Goal: Task Accomplishment & Management: Use online tool/utility

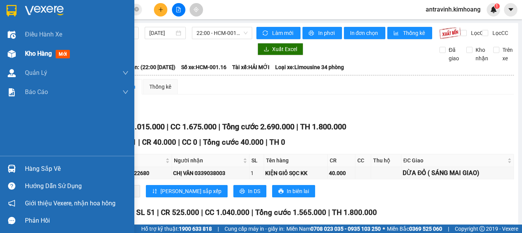
click at [50, 55] on span "Kho hàng" at bounding box center [38, 53] width 27 height 7
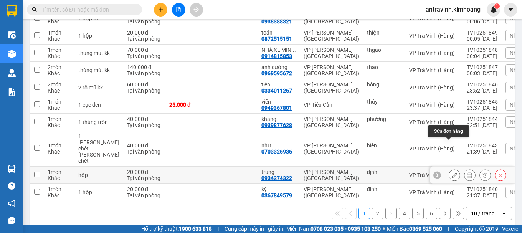
scroll to position [124, 0]
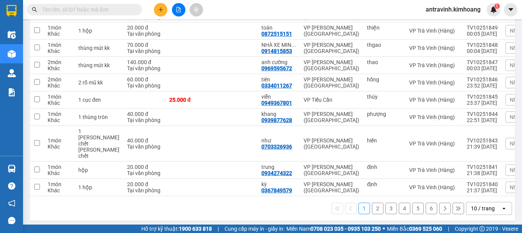
click at [473, 207] on div "10 / trang" at bounding box center [483, 209] width 24 height 8
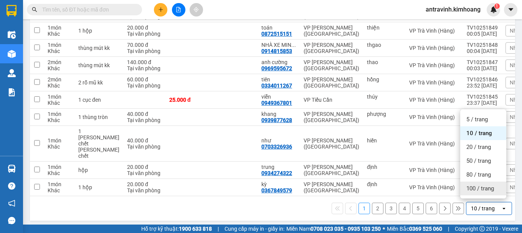
click at [476, 189] on span "100 / trang" at bounding box center [481, 189] width 28 height 8
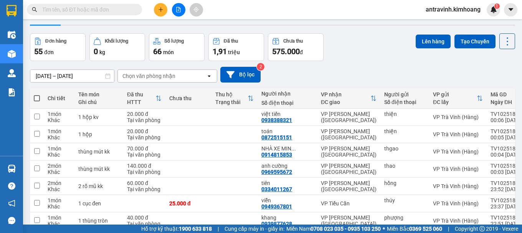
scroll to position [8, 0]
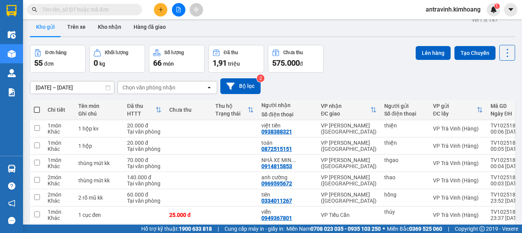
click at [38, 109] on span at bounding box center [37, 110] width 6 height 6
click at [37, 106] on input "checkbox" at bounding box center [37, 106] width 0 height 0
checkbox input "true"
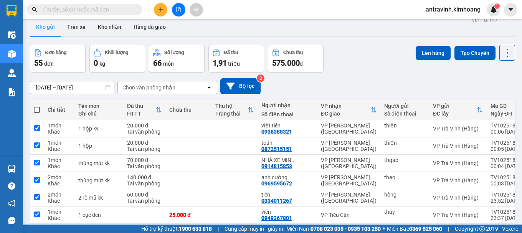
checkbox input "true"
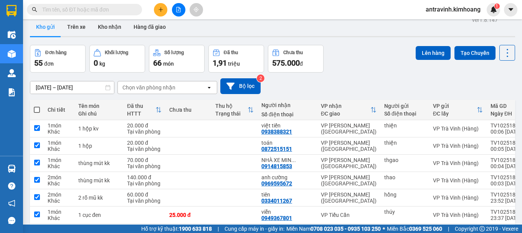
checkbox input "true"
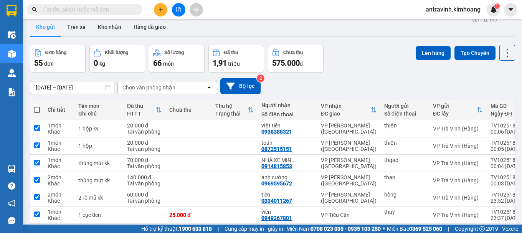
checkbox input "true"
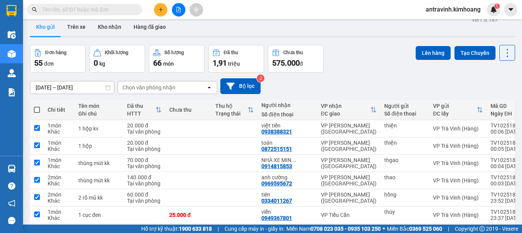
checkbox input "true"
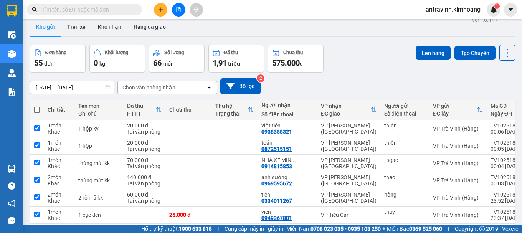
checkbox input "true"
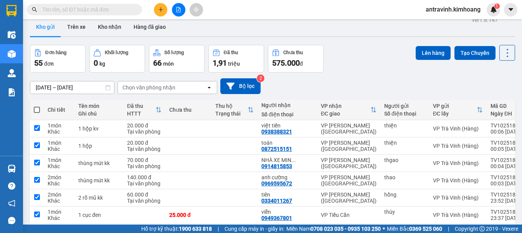
checkbox input "true"
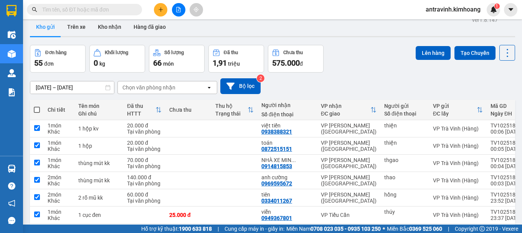
checkbox input "true"
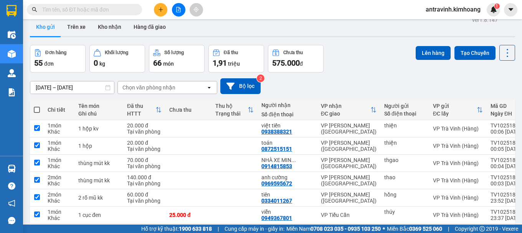
checkbox input "true"
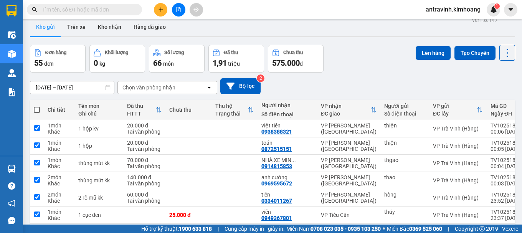
checkbox input "true"
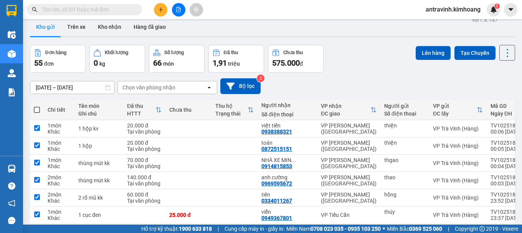
checkbox input "true"
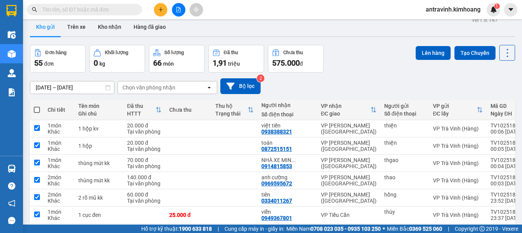
checkbox input "true"
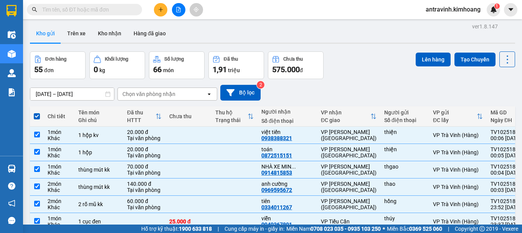
scroll to position [0, 0]
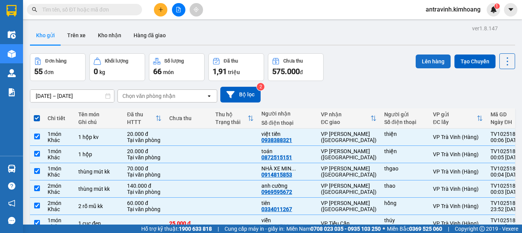
click at [428, 62] on button "Lên hàng" at bounding box center [433, 62] width 35 height 14
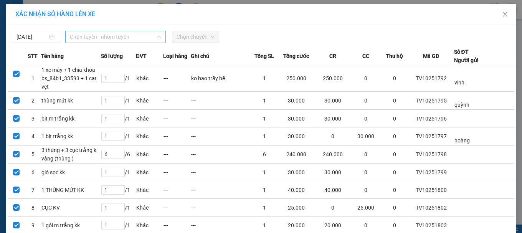
click at [134, 38] on span "Chọn tuyến - nhóm tuyến" at bounding box center [115, 37] width 91 height 12
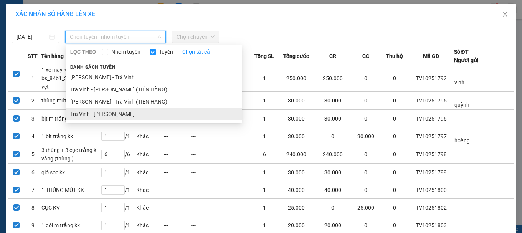
click at [107, 111] on li "Trà Vinh - [PERSON_NAME]" at bounding box center [154, 114] width 177 height 12
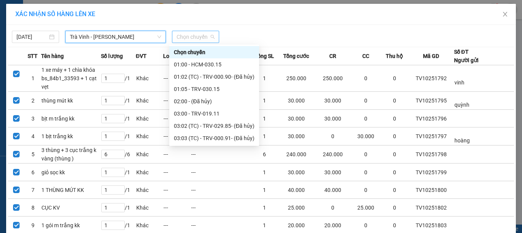
click at [203, 37] on span "Chọn chuyến" at bounding box center [196, 37] width 38 height 12
click at [212, 65] on div "01:00 - HCM-030.15" at bounding box center [214, 64] width 81 height 8
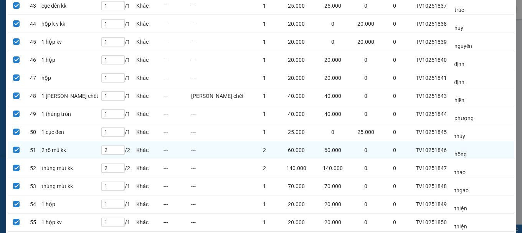
scroll to position [885, 0]
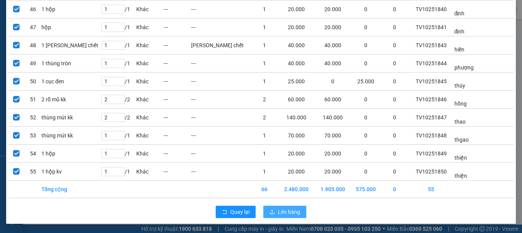
click at [289, 213] on span "Lên hàng" at bounding box center [289, 212] width 22 height 8
